Goal: Browse casually

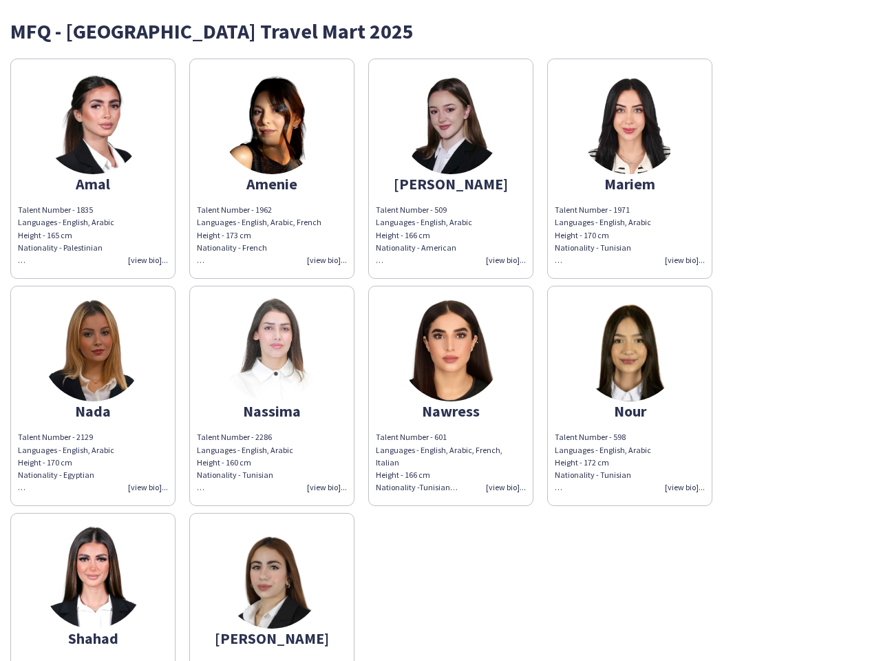
click at [440, 330] on img at bounding box center [450, 349] width 103 height 103
click at [93, 169] on img at bounding box center [92, 122] width 103 height 103
click at [272, 169] on img at bounding box center [271, 122] width 103 height 103
click at [451, 169] on img at bounding box center [450, 122] width 103 height 103
click at [630, 169] on img at bounding box center [629, 122] width 103 height 103
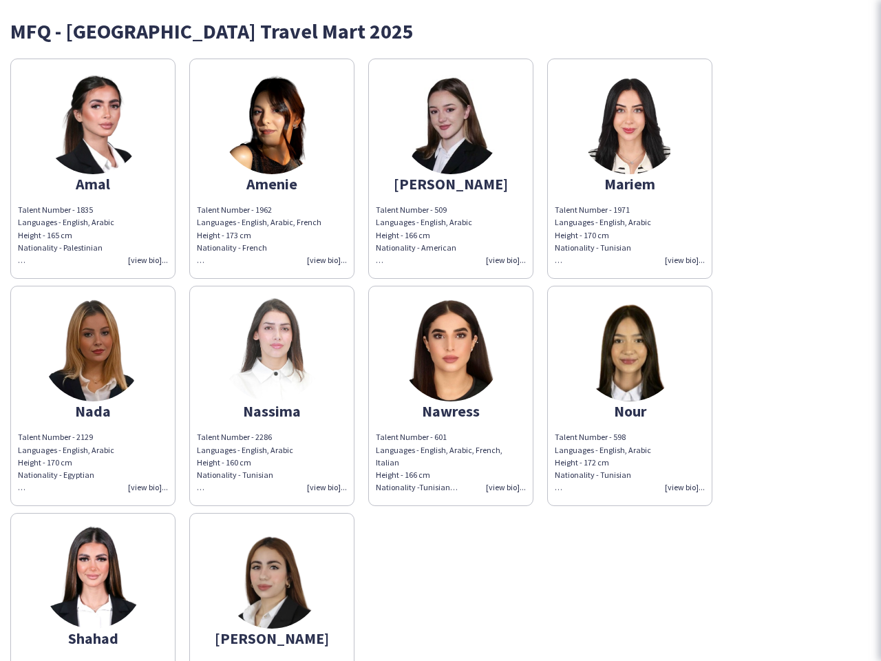
click at [93, 396] on img at bounding box center [92, 349] width 103 height 103
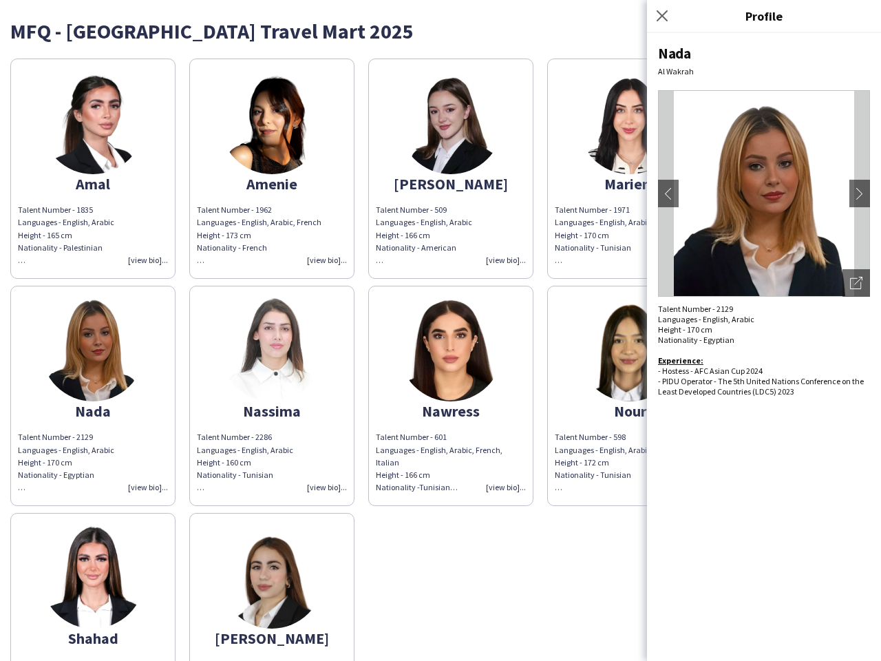
click at [272, 396] on img at bounding box center [271, 349] width 103 height 103
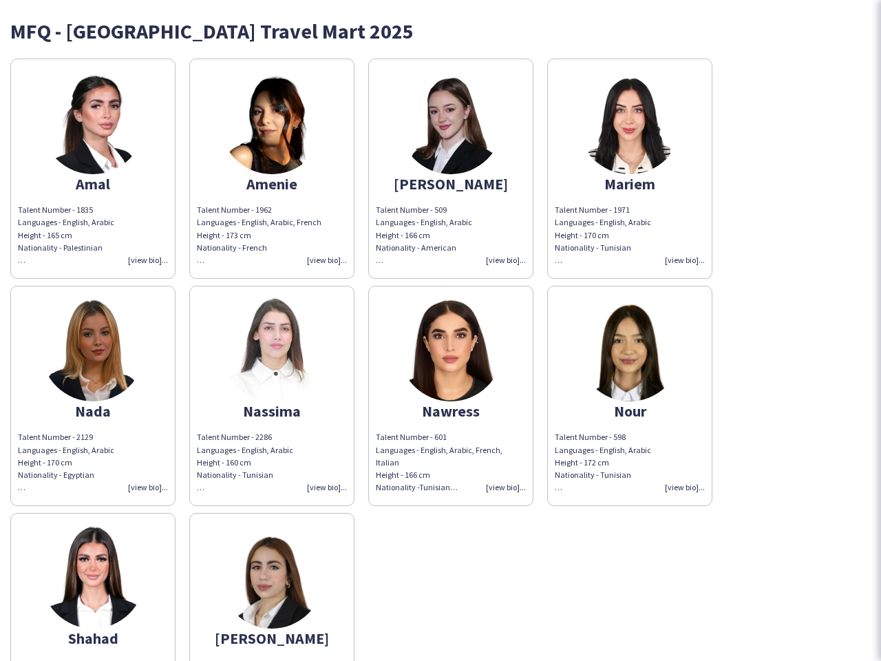
click at [451, 396] on img at bounding box center [450, 349] width 103 height 103
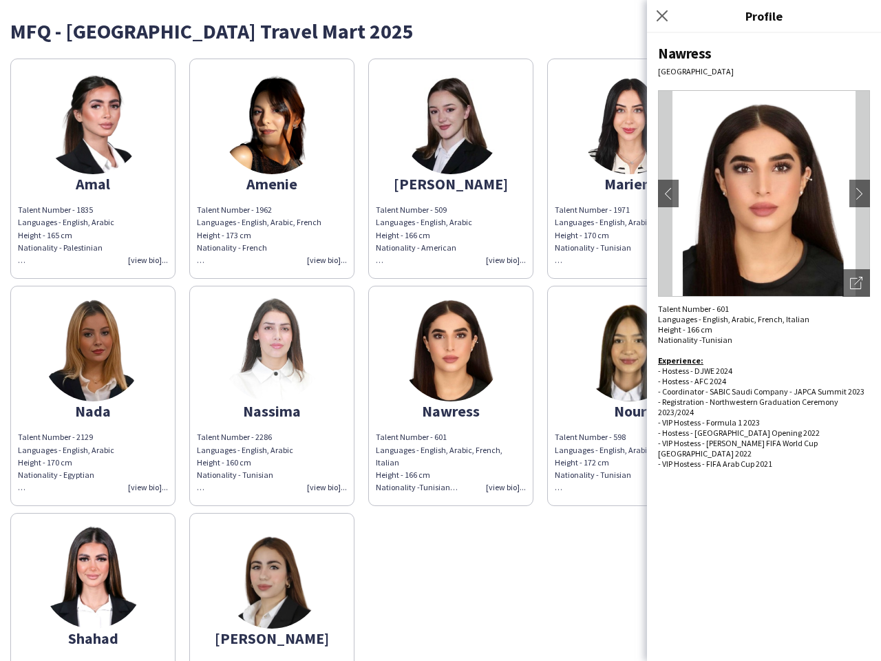
click at [630, 396] on img at bounding box center [629, 349] width 103 height 103
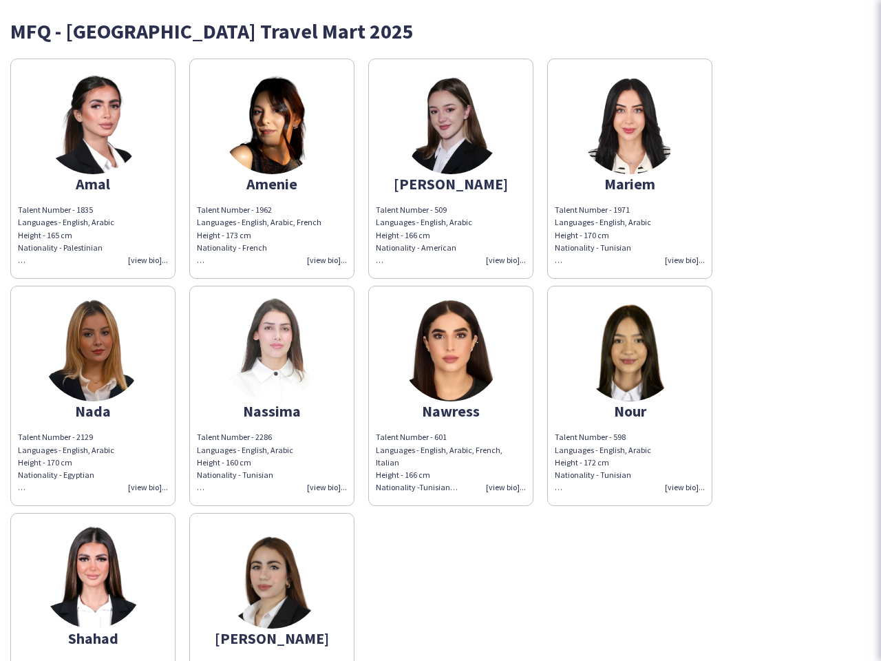
click at [93, 586] on img at bounding box center [92, 576] width 103 height 103
